Goal: Transaction & Acquisition: Purchase product/service

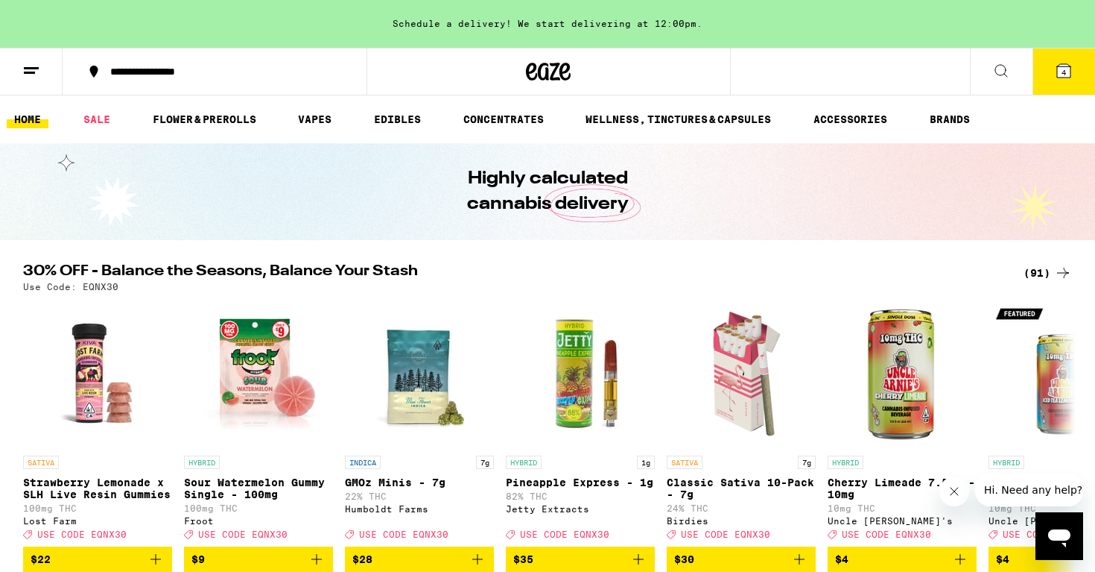
click at [1063, 68] on span "4" at bounding box center [1064, 72] width 4 height 9
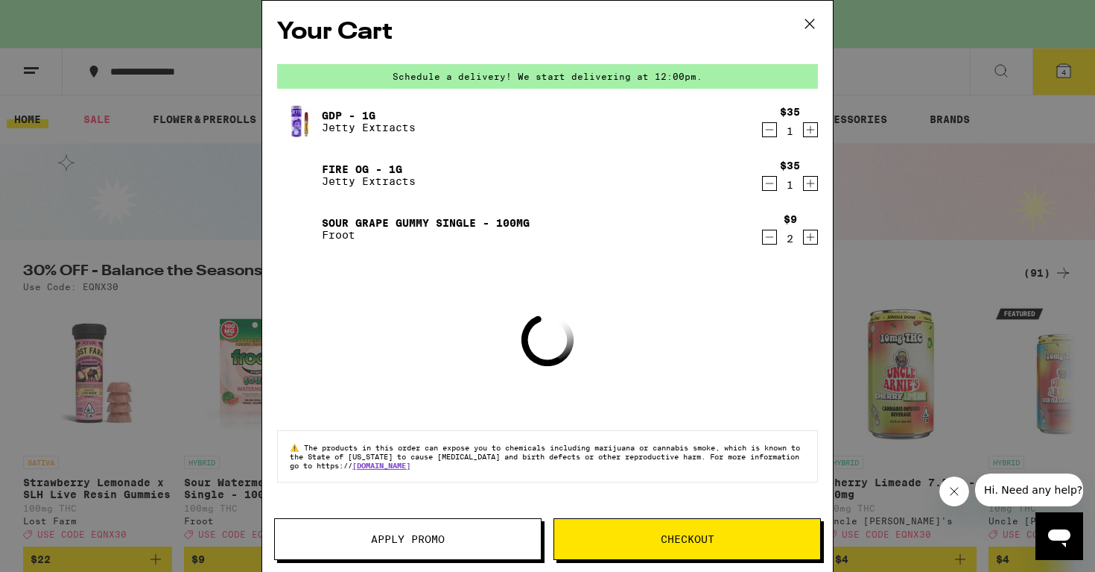
scroll to position [124, 0]
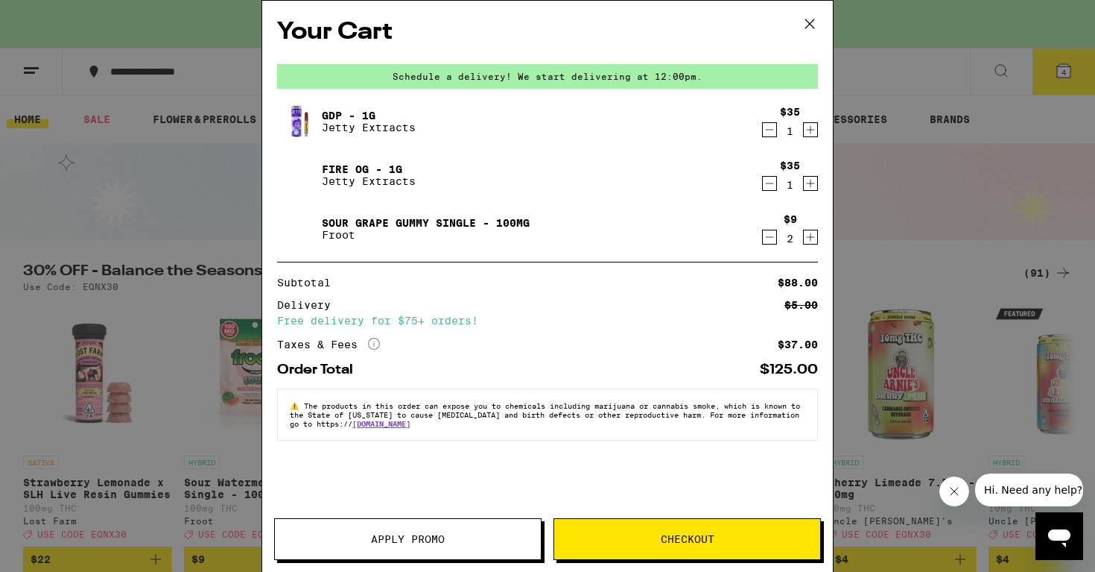
click at [420, 411] on div "Your Cart Schedule a delivery! We start delivering at 12:00pm. GDP - 1g Jetty E…" at bounding box center [548, 286] width 572 height 572
click at [373, 535] on span "Apply Promo" at bounding box center [408, 539] width 74 height 10
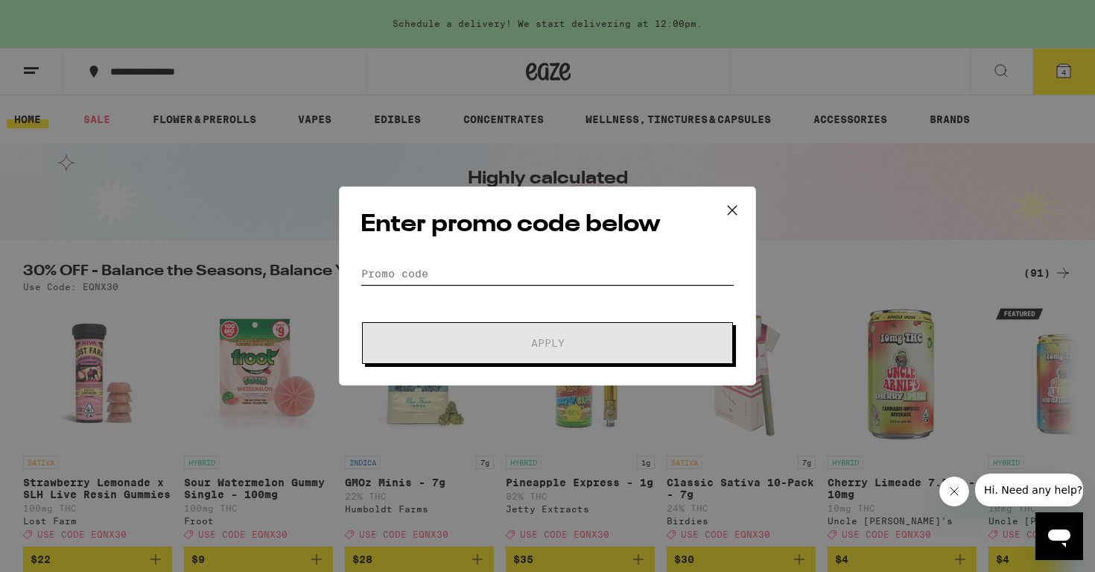
click at [449, 269] on input "Promo Code" at bounding box center [548, 273] width 374 height 22
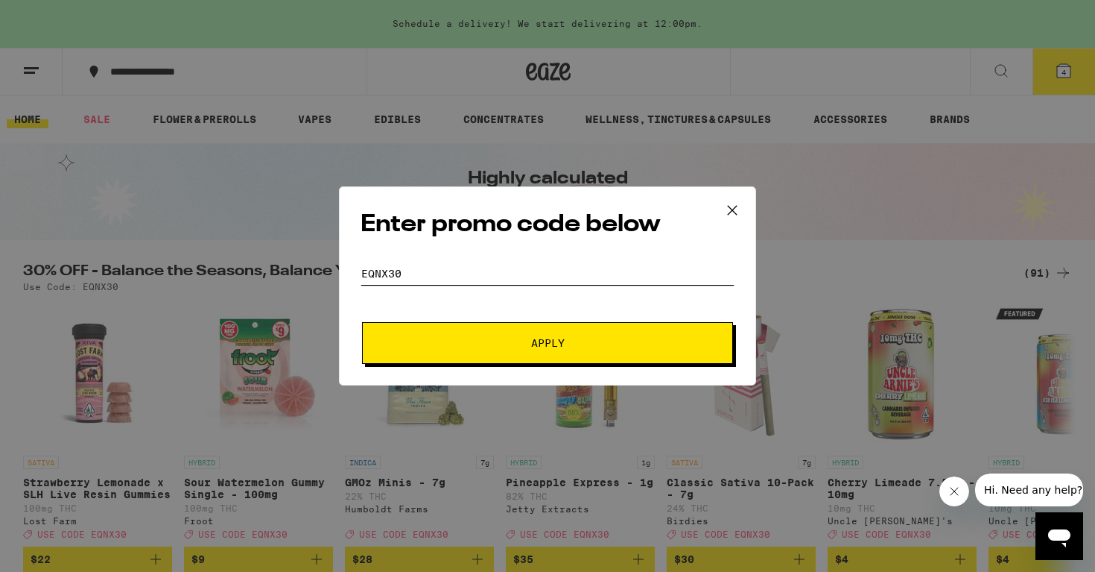
type input "eqnx30"
click at [552, 345] on span "Apply" at bounding box center [548, 343] width 34 height 10
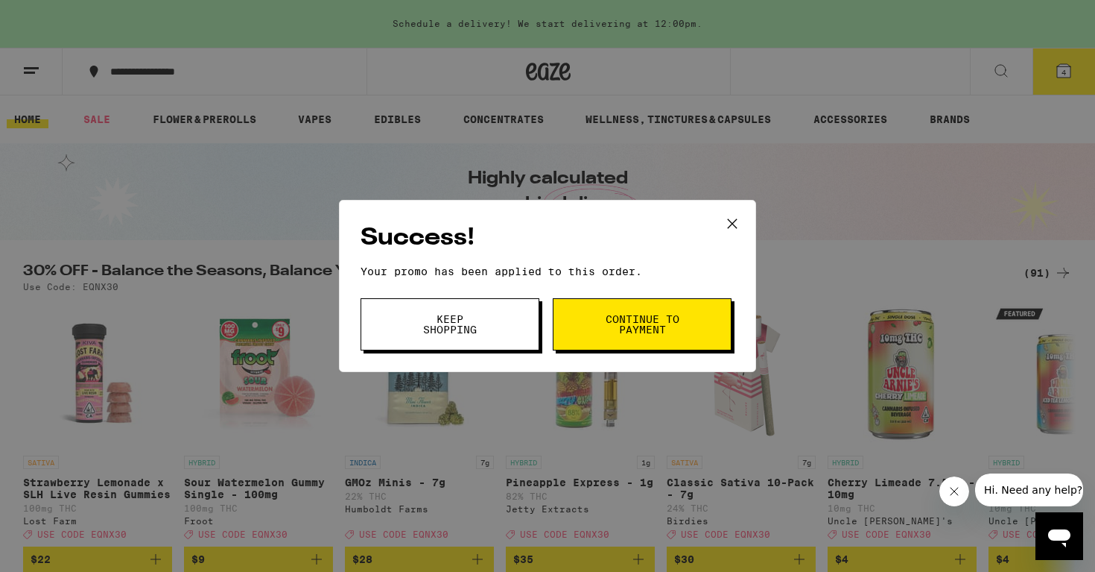
click at [470, 337] on button "Keep Shopping" at bounding box center [450, 324] width 179 height 52
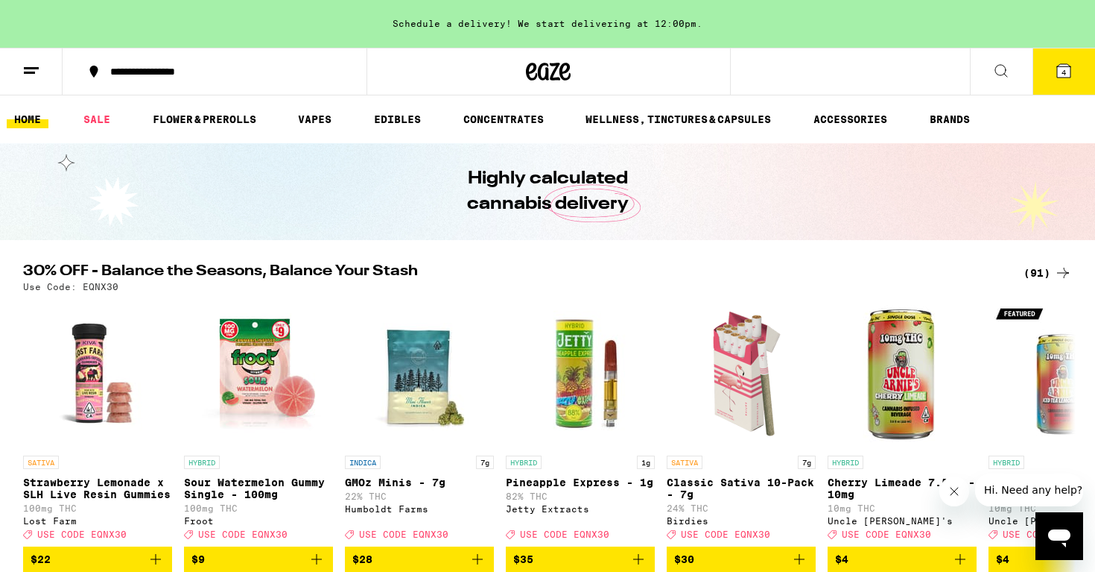
click at [1066, 69] on span "4" at bounding box center [1064, 72] width 4 height 9
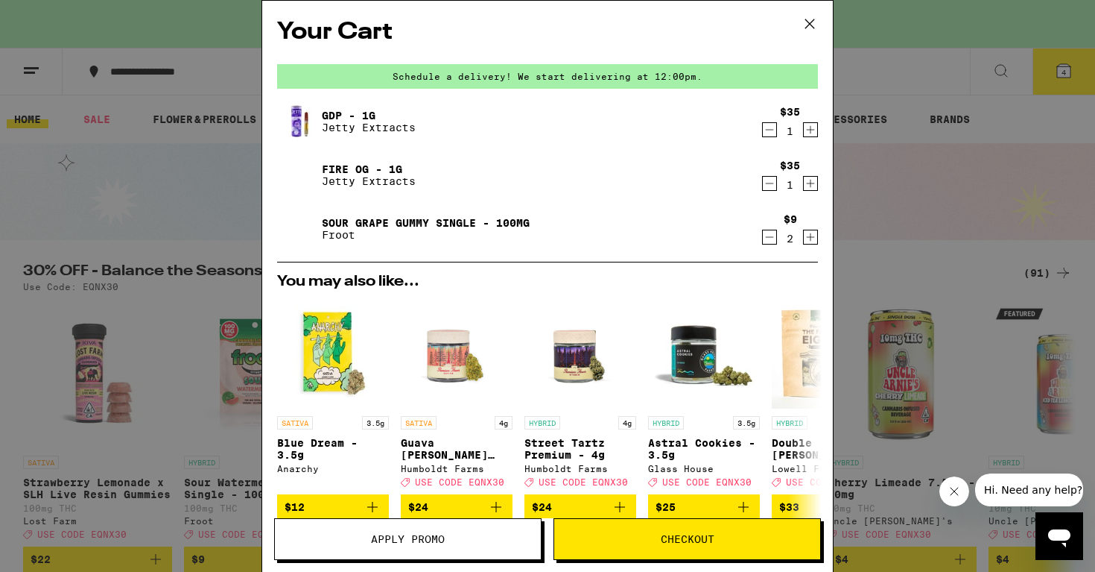
click at [156, 207] on div "Your Cart Schedule a delivery! We start delivering at 12:00pm. GDP - 1g Jetty E…" at bounding box center [547, 286] width 1095 height 572
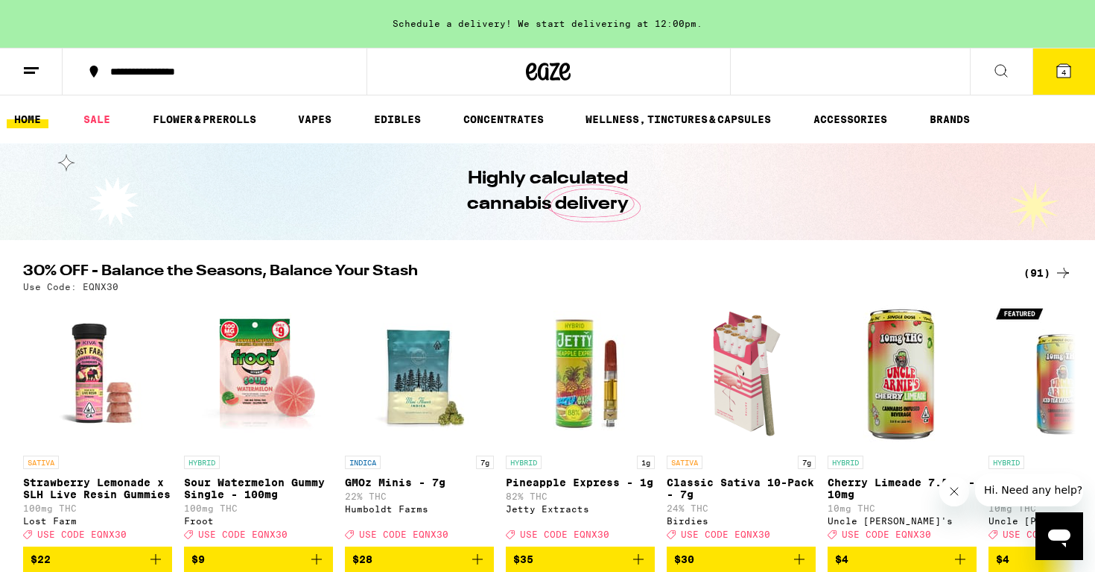
click at [1037, 265] on div "(91)" at bounding box center [1048, 273] width 48 height 18
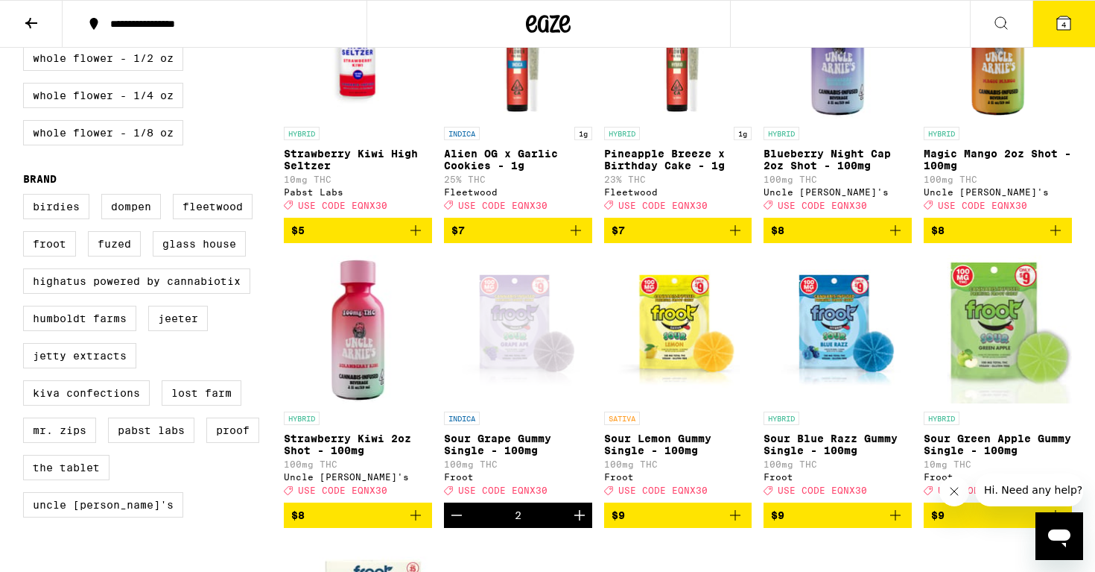
scroll to position [816, 0]
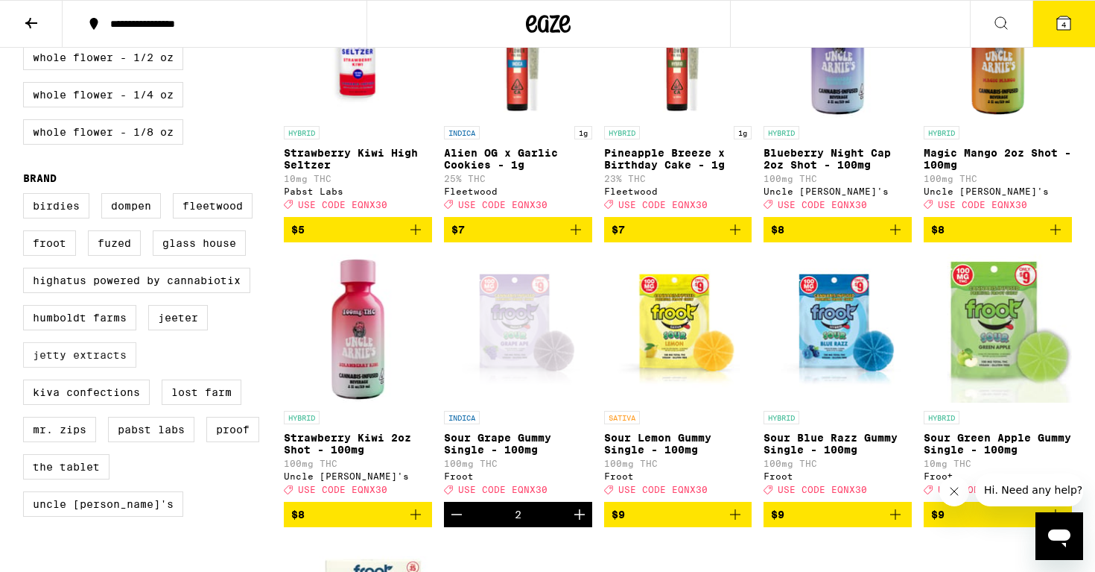
click at [67, 367] on label "Jetty Extracts" at bounding box center [79, 354] width 113 height 25
click at [27, 196] on input "Jetty Extracts" at bounding box center [26, 195] width 1 height 1
checkbox input "true"
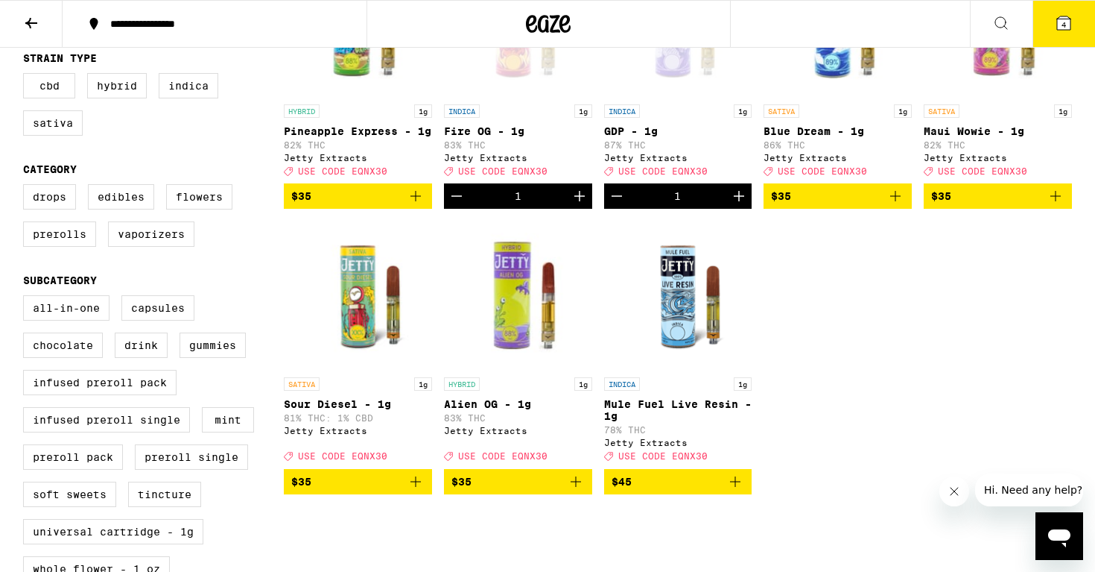
scroll to position [270, 0]
